Goal: Task Accomplishment & Management: Complete application form

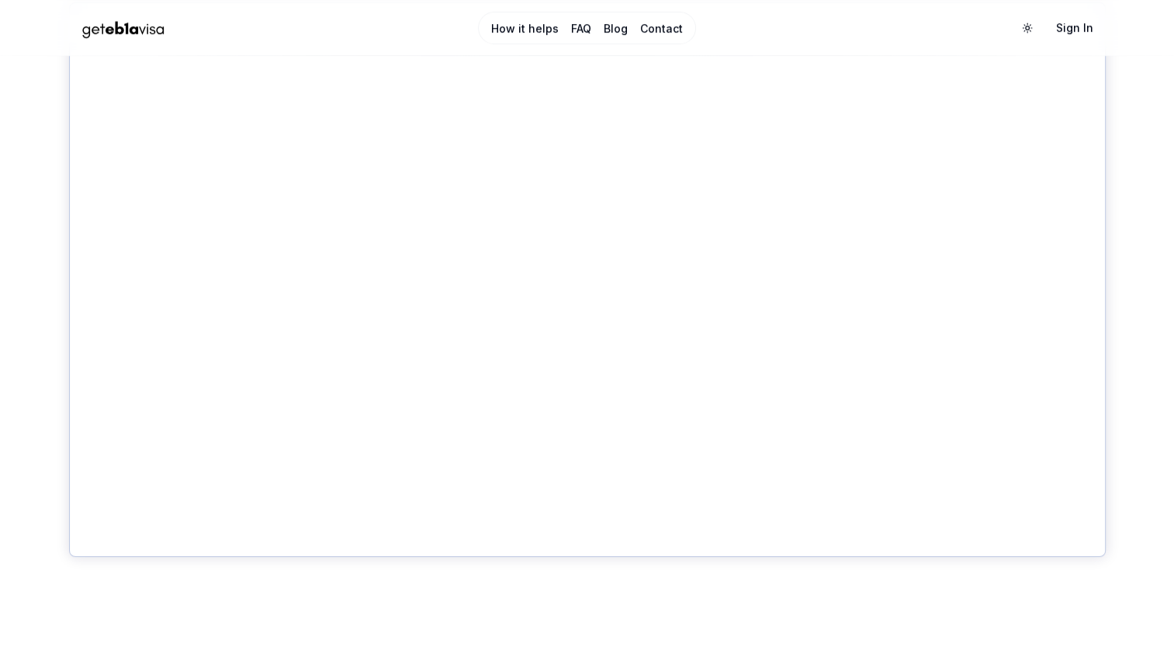
scroll to position [794, 0]
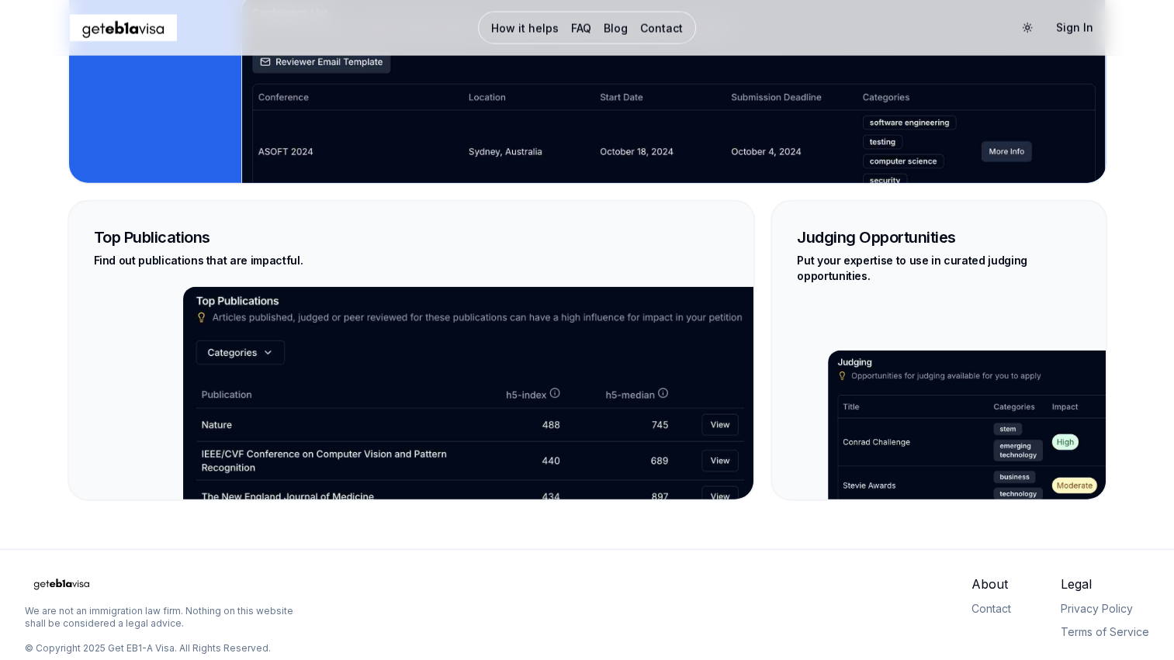
scroll to position [3602, 0]
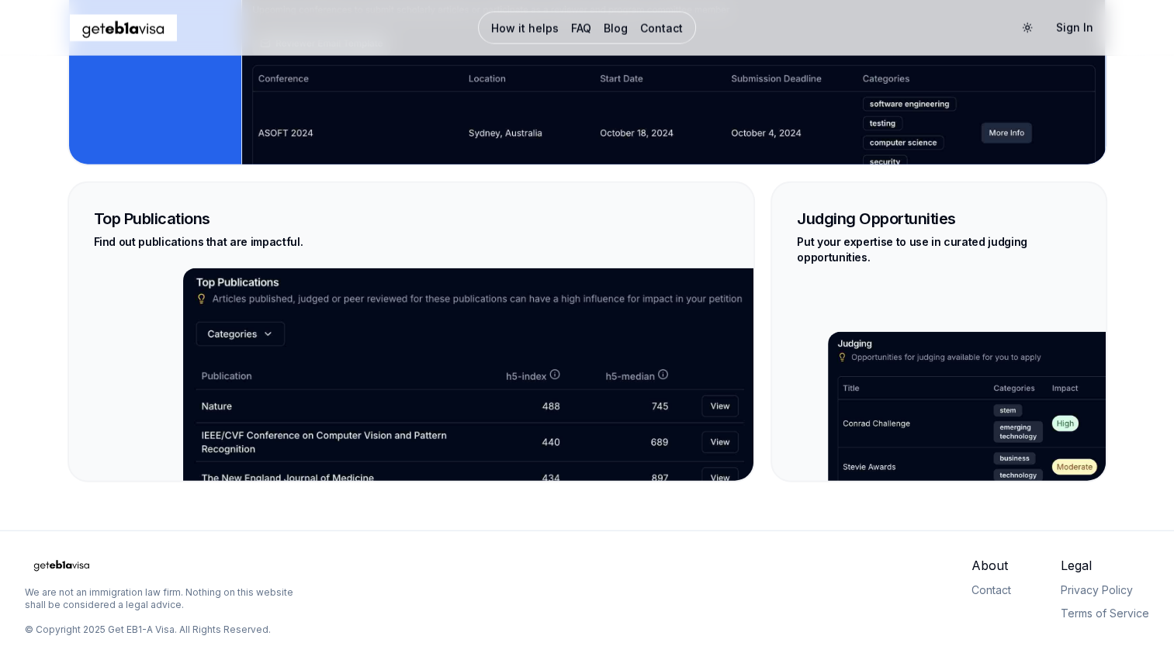
click at [58, 271] on div "Profile Opportunities . Strengthen your profile with publications, peer reviews…" at bounding box center [587, 105] width 1086 height 751
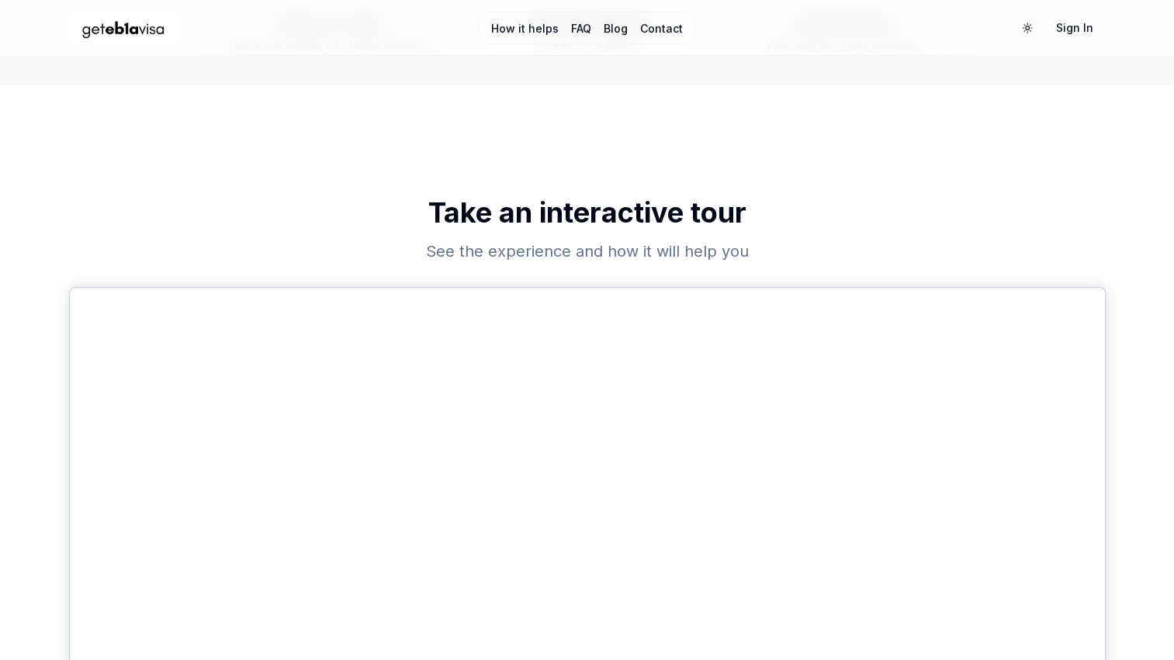
scroll to position [506, 0]
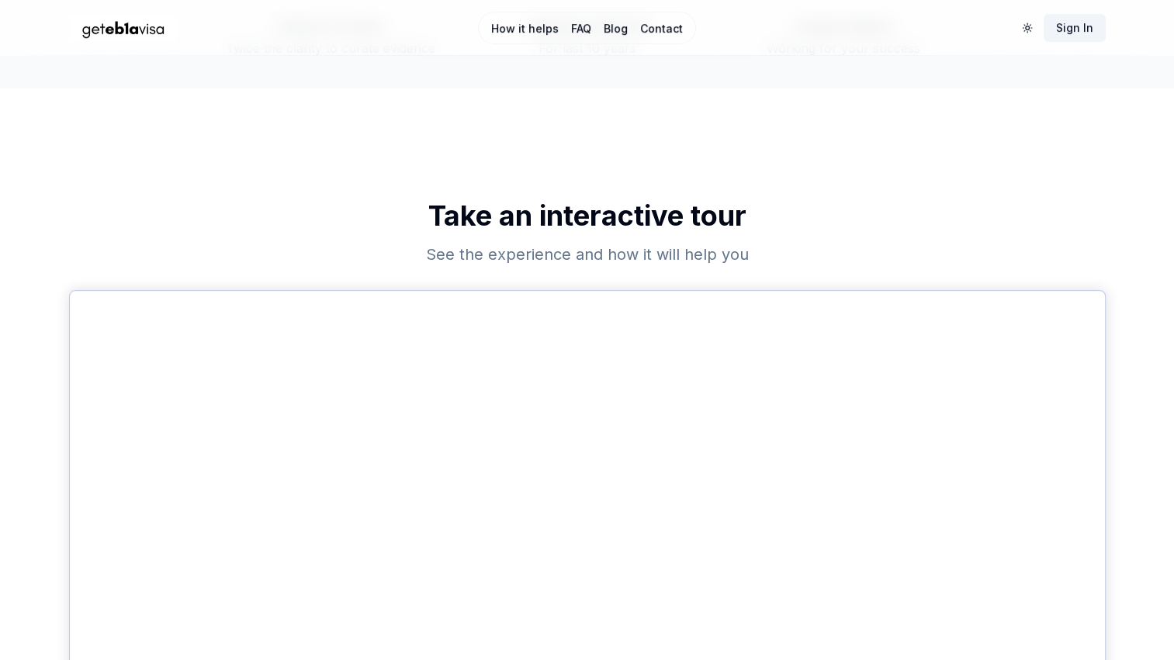
click at [1084, 25] on link "Sign In" at bounding box center [1074, 28] width 62 height 28
